Goal: Task Accomplishment & Management: Manage account settings

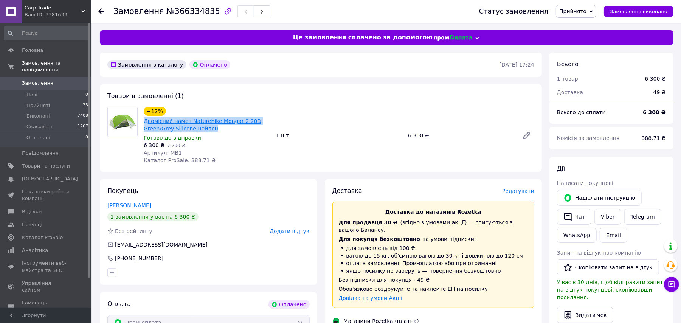
drag, startPoint x: 212, startPoint y: 130, endPoint x: 144, endPoint y: 119, distance: 69.0
click at [144, 119] on span "Двомісний намет Naturehike Mongar 2 20D Green/Grey Silicone нейлон" at bounding box center [207, 124] width 126 height 15
copy link "Двомісний намет Naturehike Mongar 2 20D Green/Grey Silicone нейлон"
drag, startPoint x: 177, startPoint y: 149, endPoint x: 168, endPoint y: 149, distance: 9.5
click at [168, 149] on div "Артикул: MB1" at bounding box center [207, 153] width 126 height 8
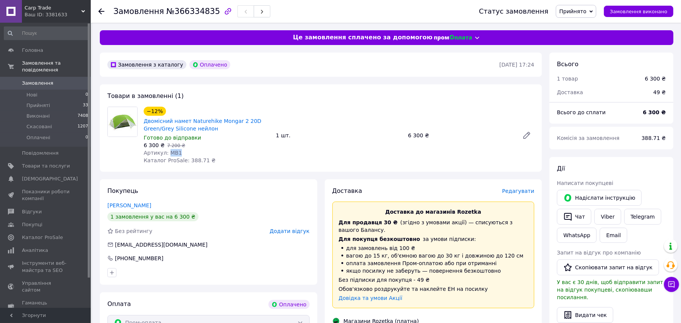
copy span "MB1"
click at [199, 129] on link "Двомісний намет Naturehike Mongar 2 20D Green/Grey Silicone нейлон" at bounding box center [203, 125] width 118 height 14
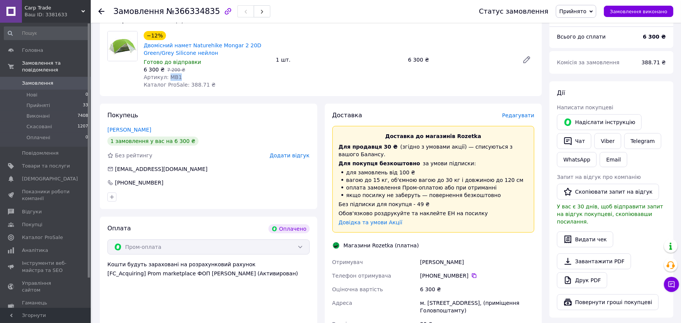
scroll to position [201, 0]
